Goal: Information Seeking & Learning: Check status

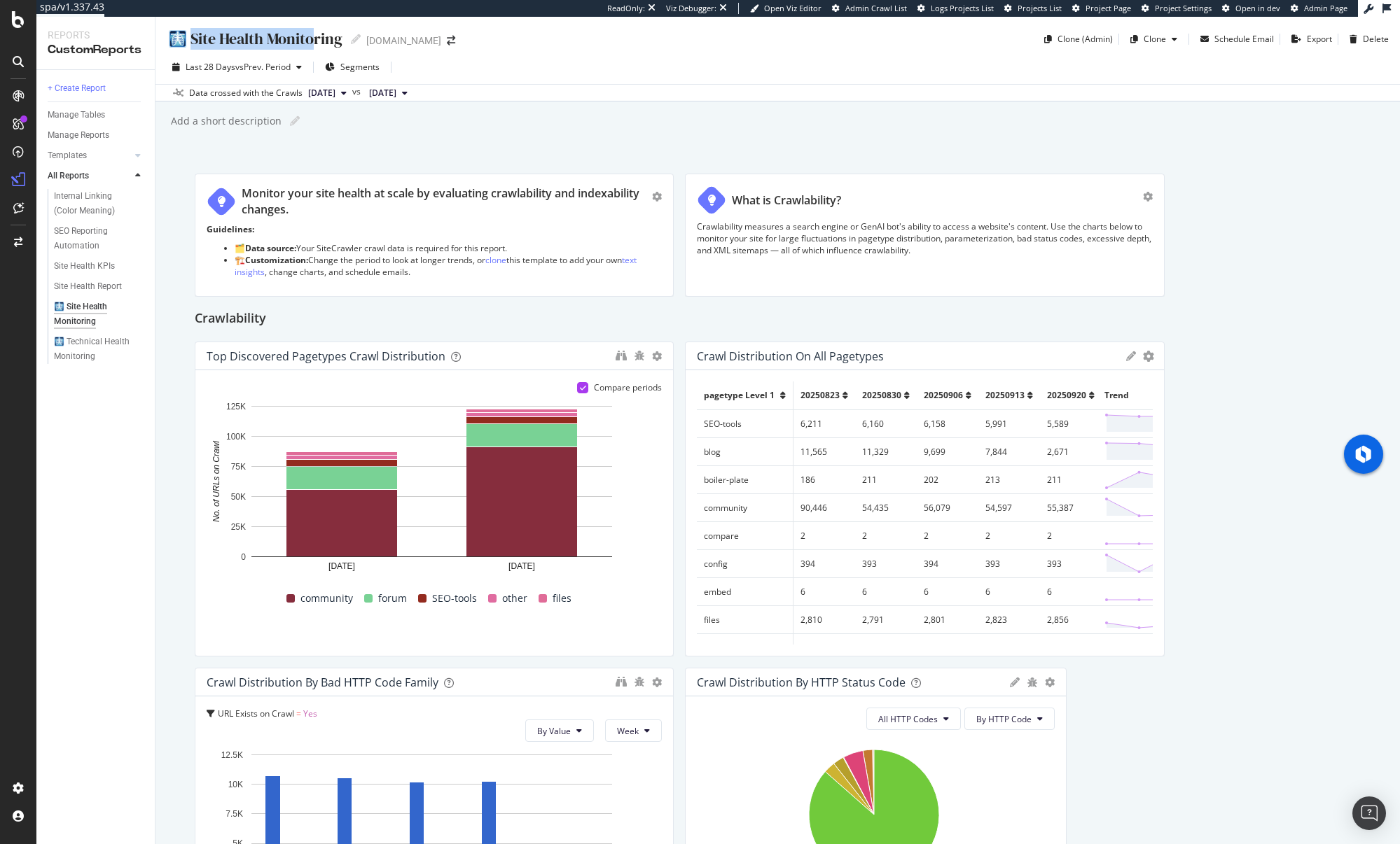
drag, startPoint x: 250, startPoint y: 41, endPoint x: 309, endPoint y: 43, distance: 59.0
click at [309, 43] on div "🩻 Site Health Monitoring" at bounding box center [254, 38] width 175 height 22
click at [88, 308] on div "🩻 Site Health Monitoring" at bounding box center [94, 314] width 80 height 29
